Goal: Task Accomplishment & Management: Use online tool/utility

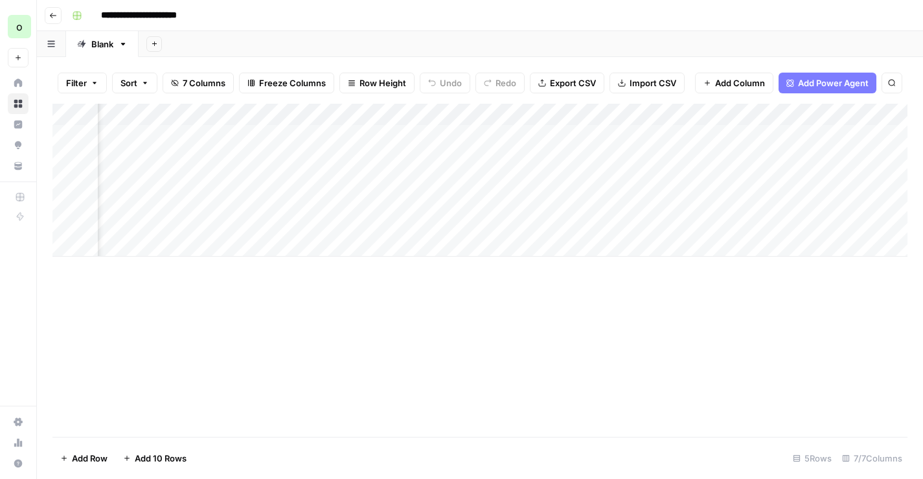
scroll to position [0, 211]
click at [850, 135] on div "Add Column" at bounding box center [479, 180] width 855 height 153
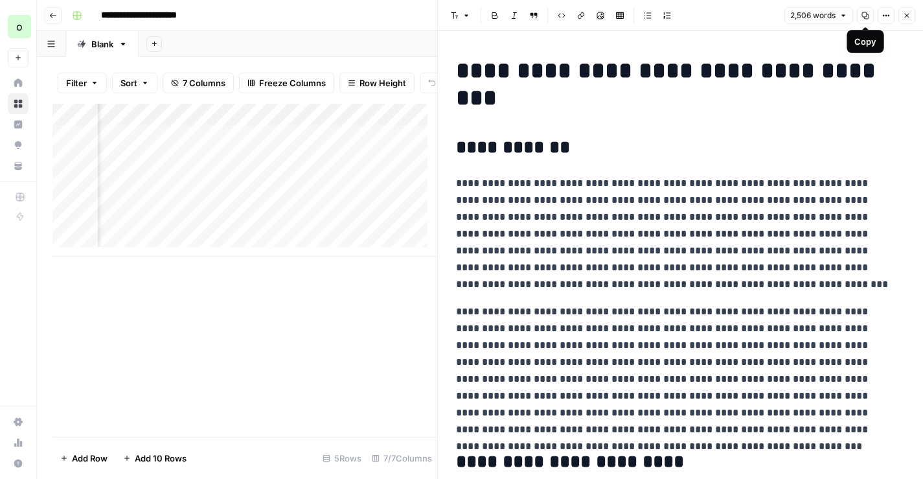
click at [863, 17] on icon "button" at bounding box center [865, 16] width 8 height 8
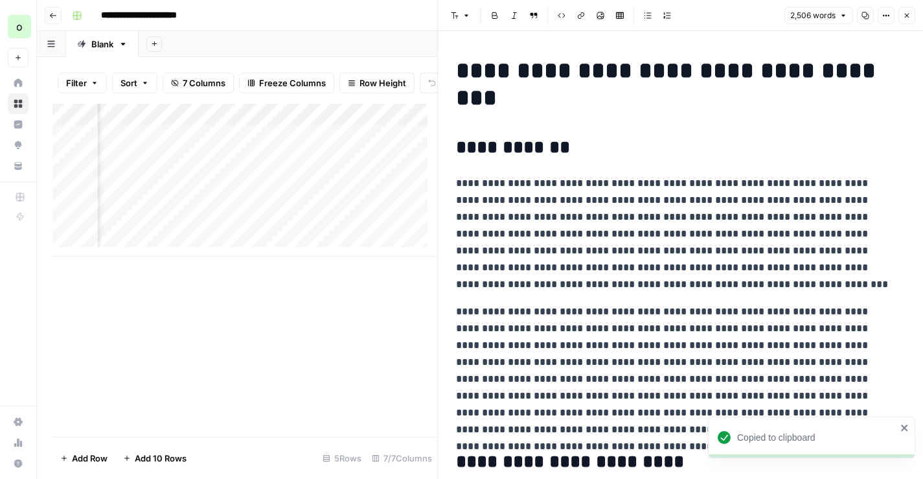
click at [330, 147] on div "Add Column" at bounding box center [244, 180] width 385 height 153
click at [910, 17] on icon "button" at bounding box center [907, 16] width 8 height 8
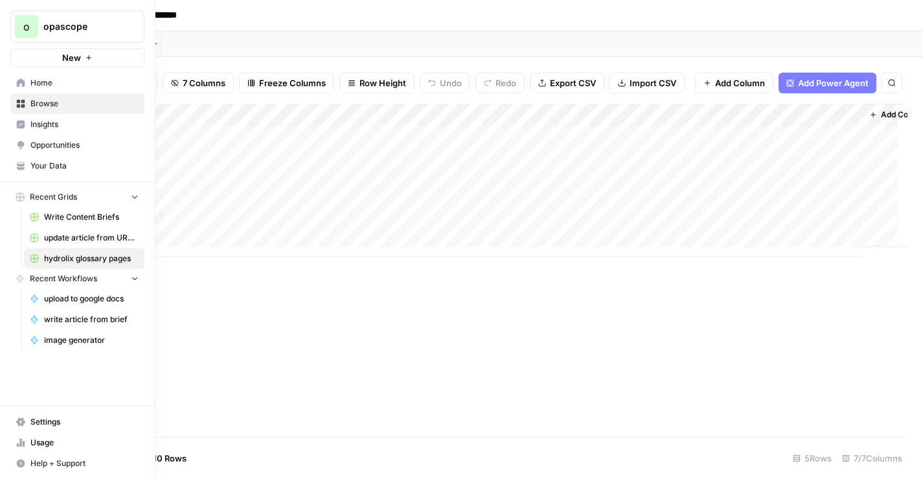
click at [38, 87] on span "Home" at bounding box center [84, 83] width 108 height 12
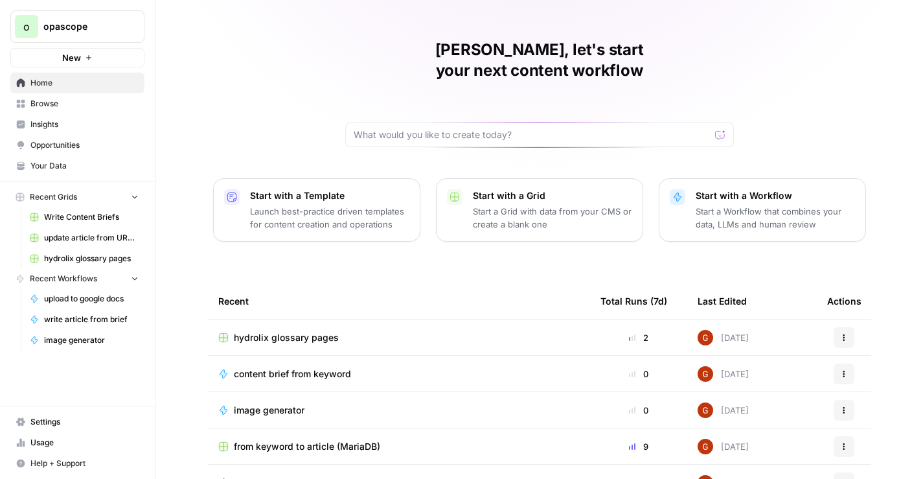
scroll to position [117, 0]
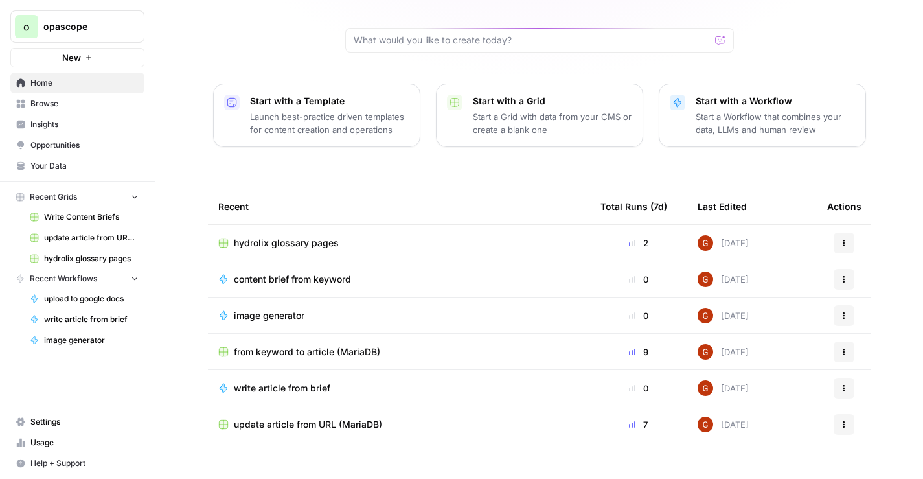
click at [314, 345] on span "from keyword to article (MariaDB)" at bounding box center [307, 351] width 146 height 13
